Goal: Task Accomplishment & Management: Manage account settings

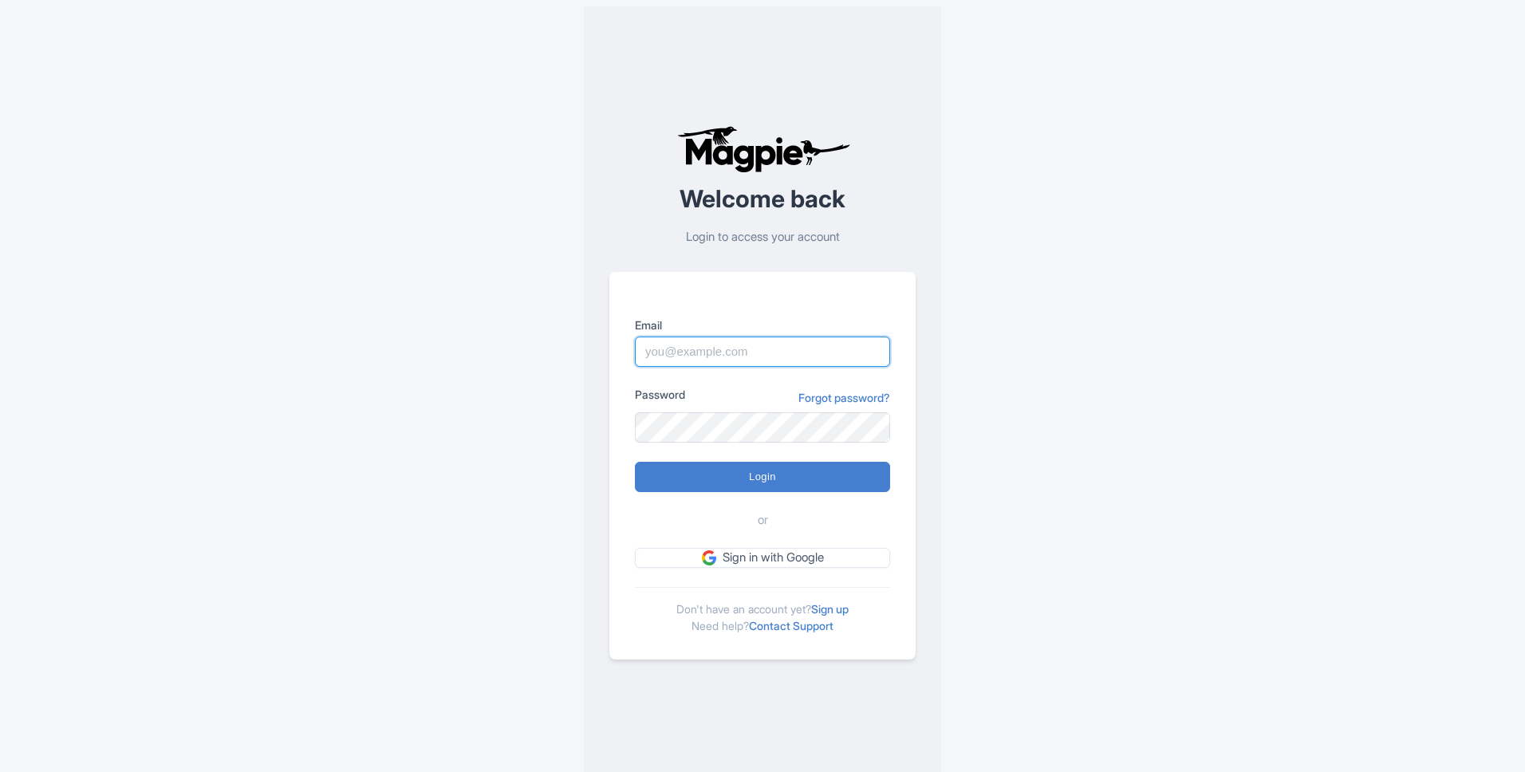
click at [699, 358] on input "Email" at bounding box center [762, 352] width 255 height 30
type input "[EMAIL_ADDRESS][DOMAIN_NAME]"
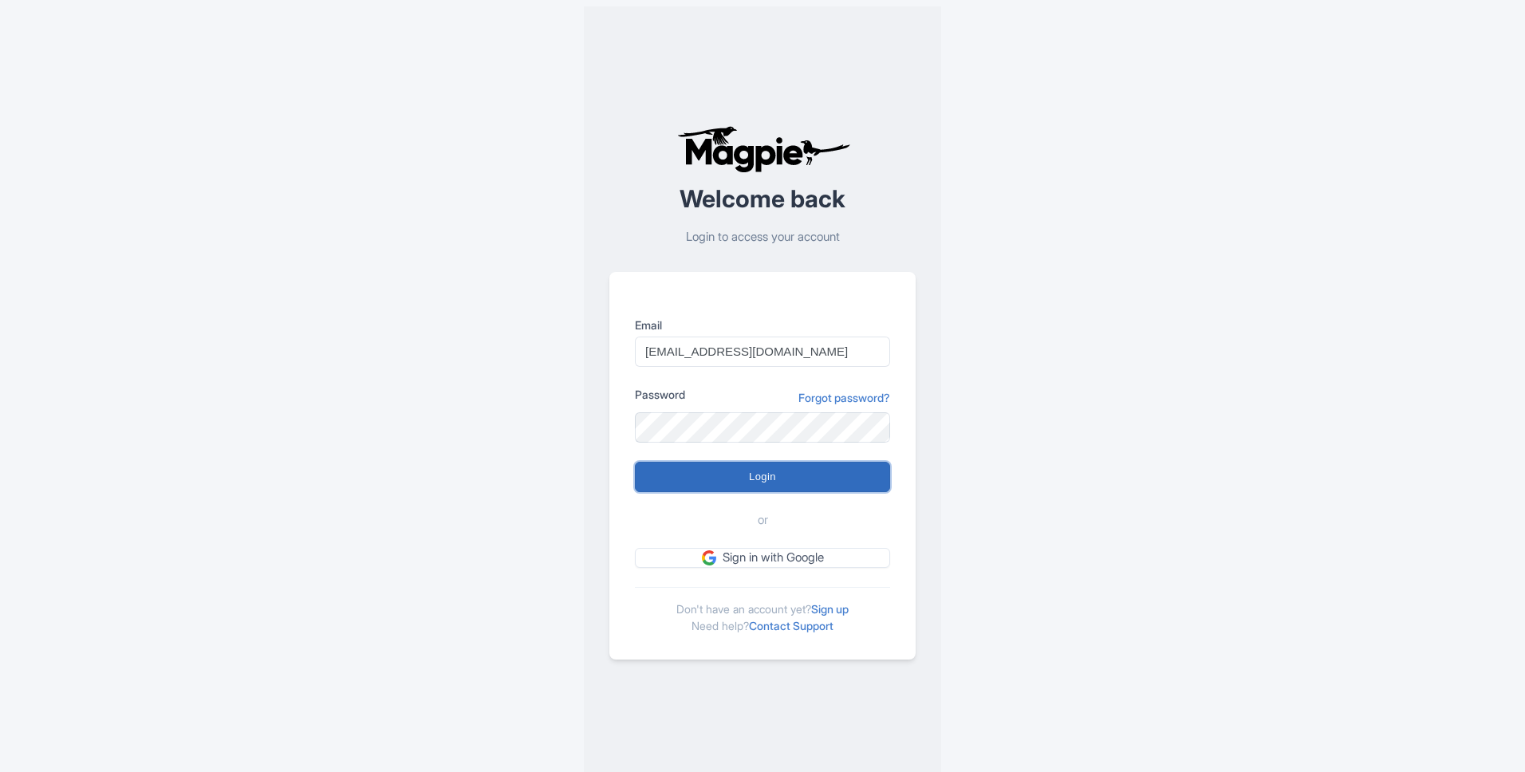
click at [705, 474] on input "Login" at bounding box center [762, 477] width 255 height 30
type input "Logging in..."
